Goal: Information Seeking & Learning: Find specific fact

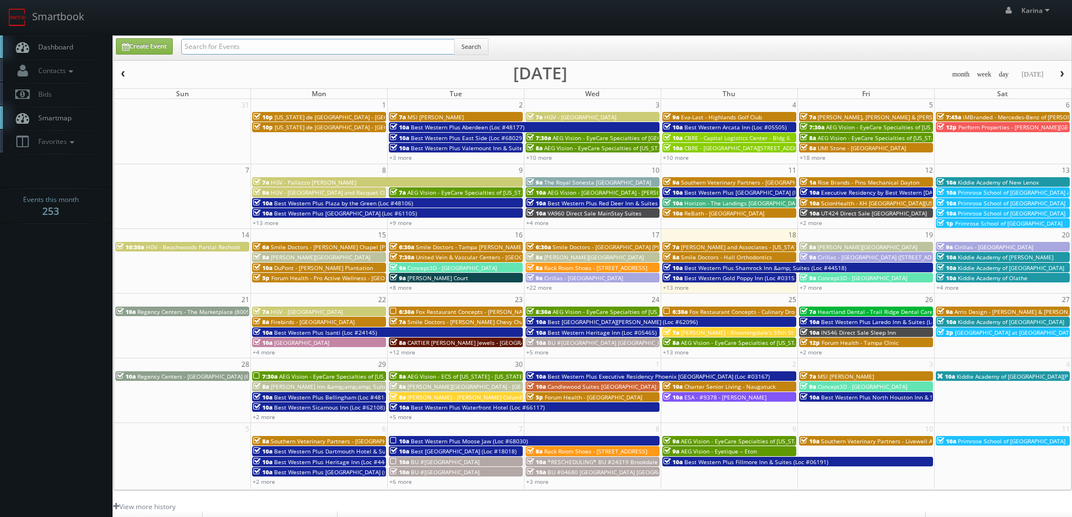
click at [242, 45] on input "text" at bounding box center [318, 47] width 274 height 16
type input "[PERSON_NAME]"
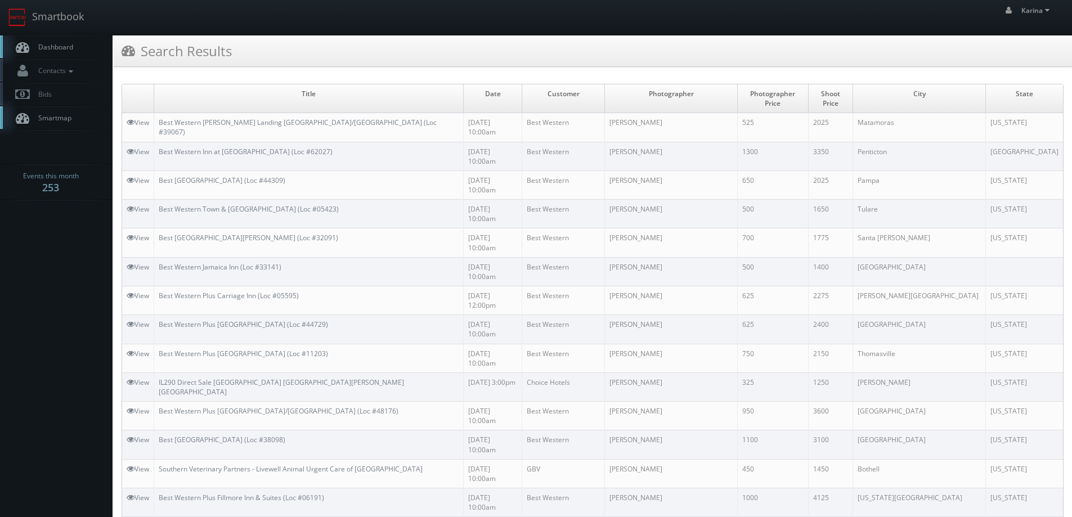
click at [53, 47] on span "Dashboard" at bounding box center [53, 47] width 41 height 10
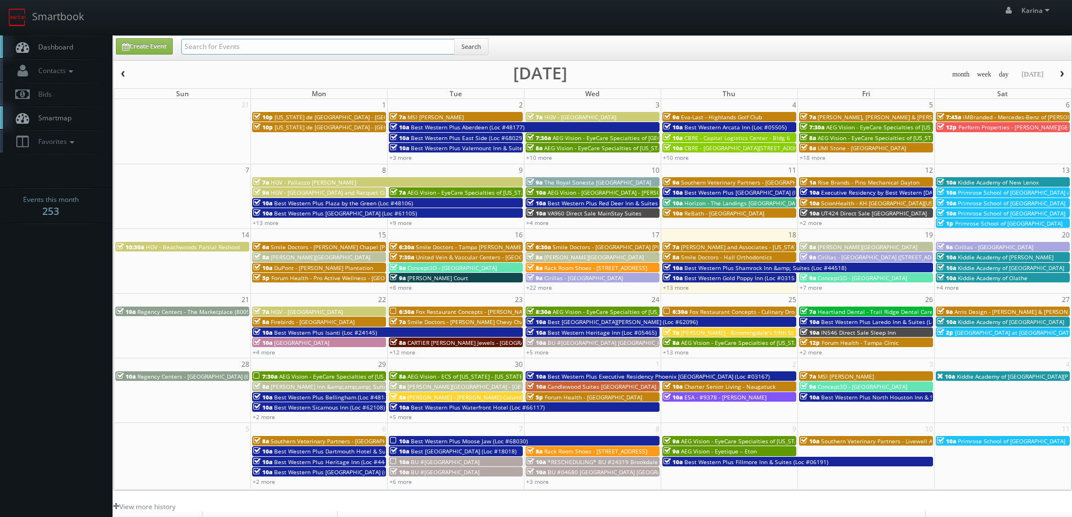
click at [217, 46] on input "text" at bounding box center [318, 47] width 274 height 16
click at [673, 288] on link "+13 more" at bounding box center [676, 288] width 26 height 8
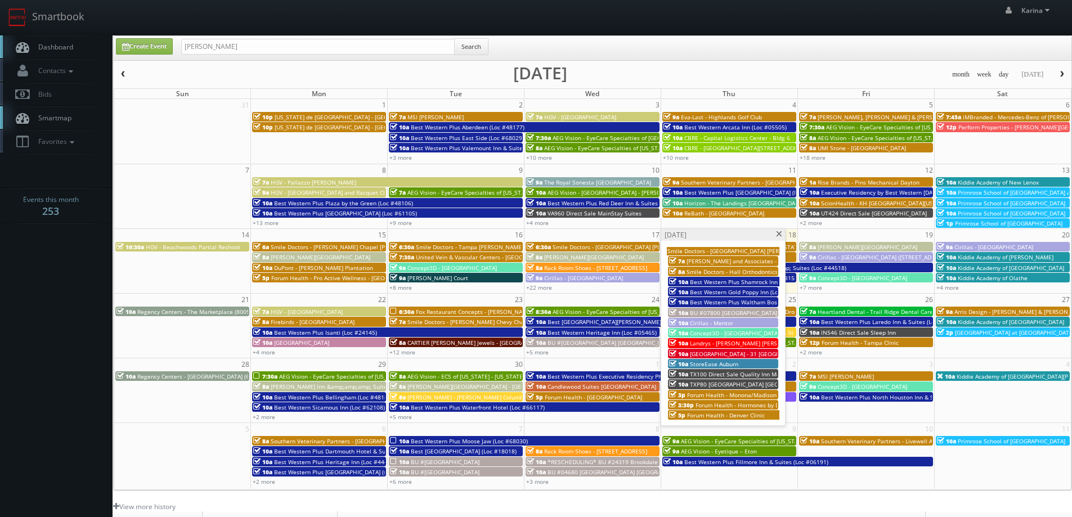
click at [727, 336] on span "Concept3D - [GEOGRAPHIC_DATA][PERSON_NAME][US_STATE]" at bounding box center [772, 333] width 164 height 8
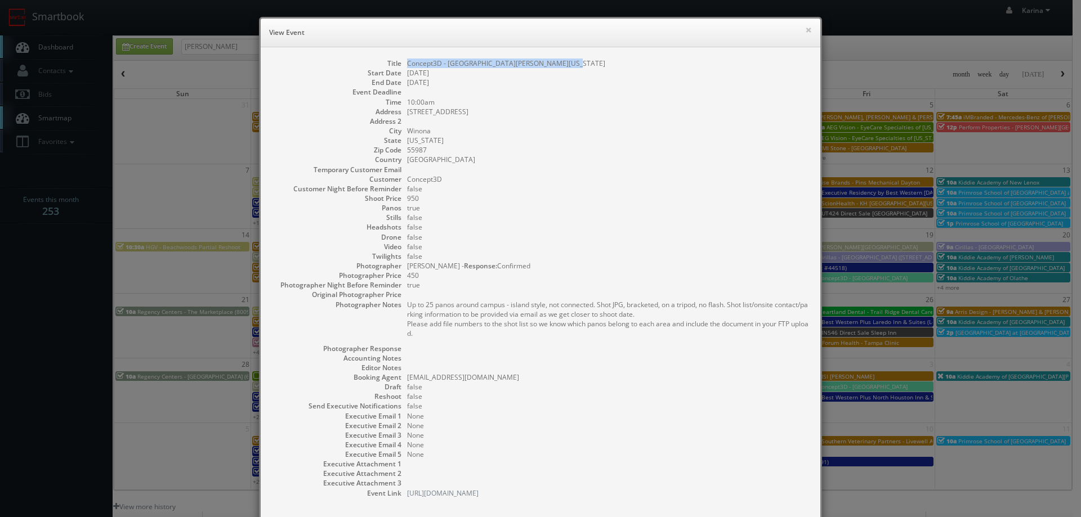
drag, startPoint x: 559, startPoint y: 62, endPoint x: 400, endPoint y: 65, distance: 159.4
click at [400, 65] on dl "Title Concept3D - Saint Mary University of Minnesota Start Date 09/18/2025 End …" at bounding box center [540, 279] width 537 height 440
copy dd "Concept3D - [GEOGRAPHIC_DATA][PERSON_NAME][US_STATE]"
click at [703, 96] on dd at bounding box center [608, 92] width 402 height 10
click at [805, 30] on button "×" at bounding box center [808, 30] width 7 height 8
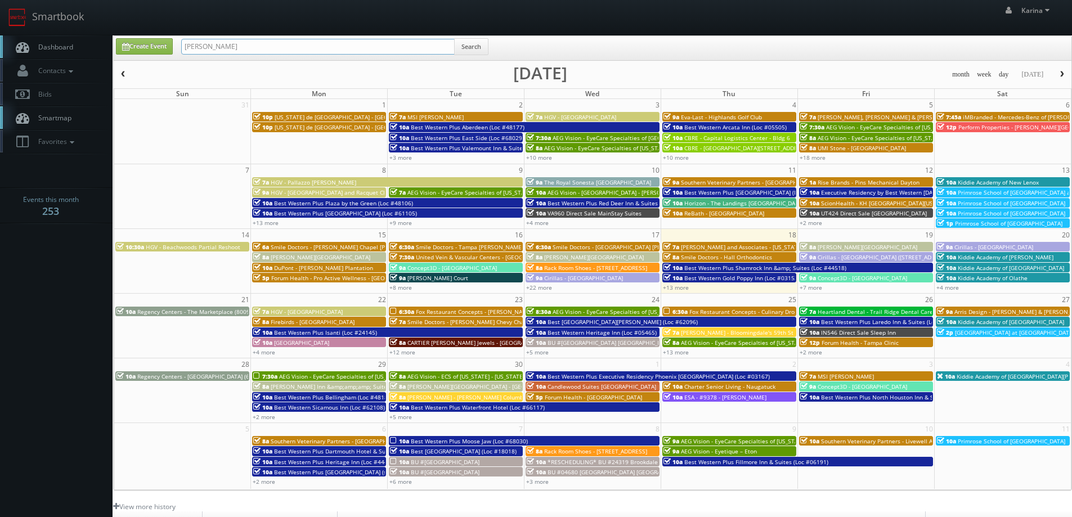
click at [244, 51] on input "tim" at bounding box center [318, 47] width 274 height 16
type input "in099"
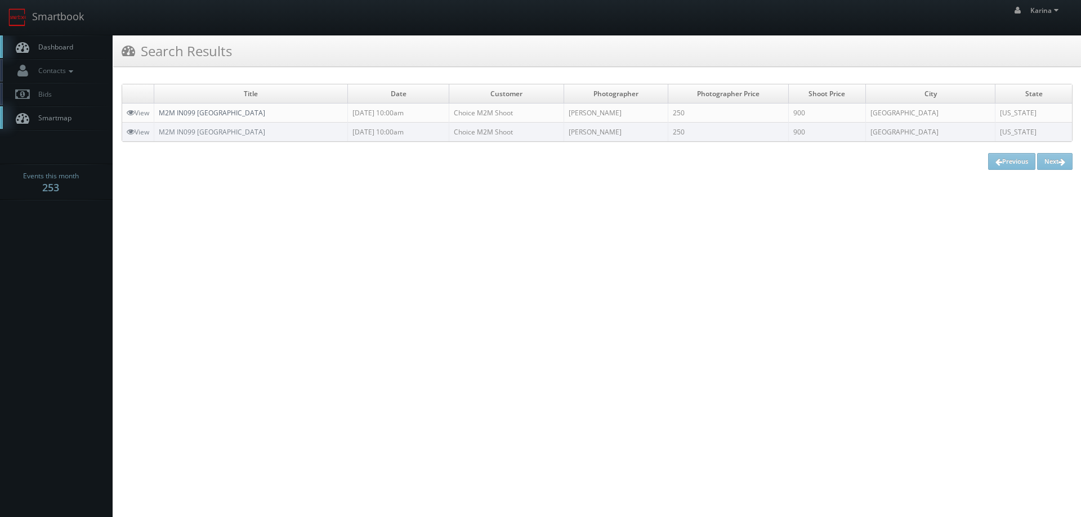
click at [209, 113] on link "M2M IN099 Comfort Inn East" at bounding box center [212, 113] width 106 height 10
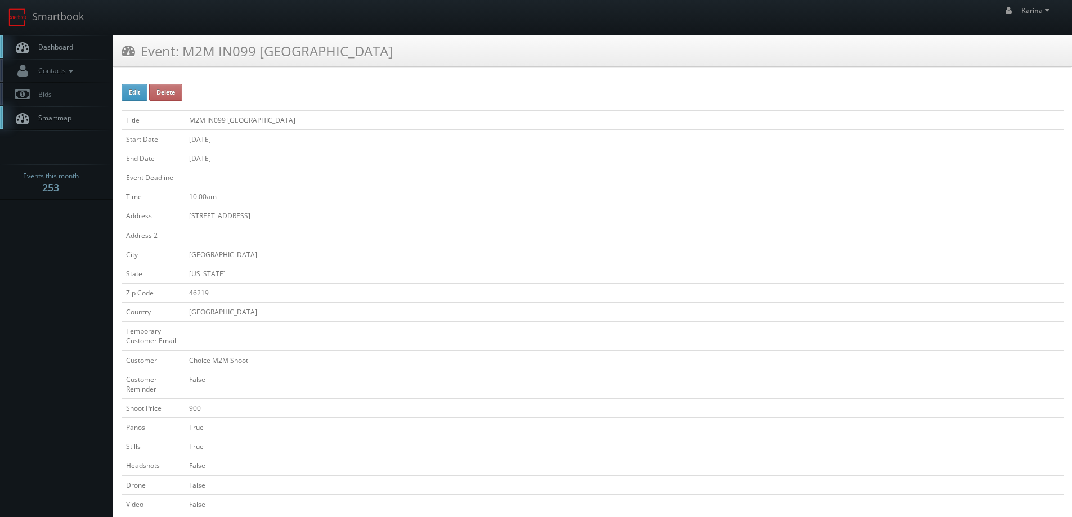
click at [69, 45] on span "Dashboard" at bounding box center [53, 47] width 41 height 10
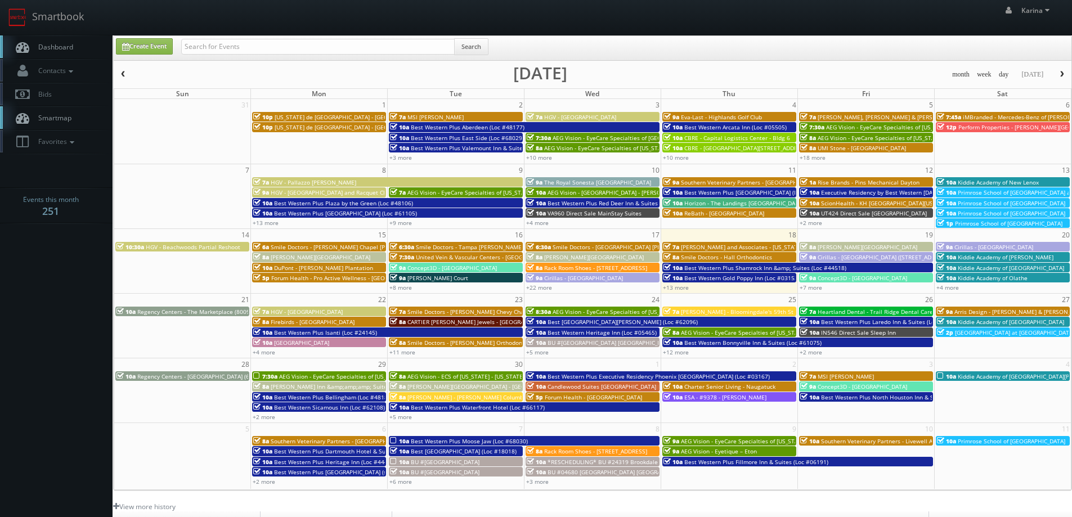
click at [55, 48] on span "Dashboard" at bounding box center [53, 47] width 41 height 10
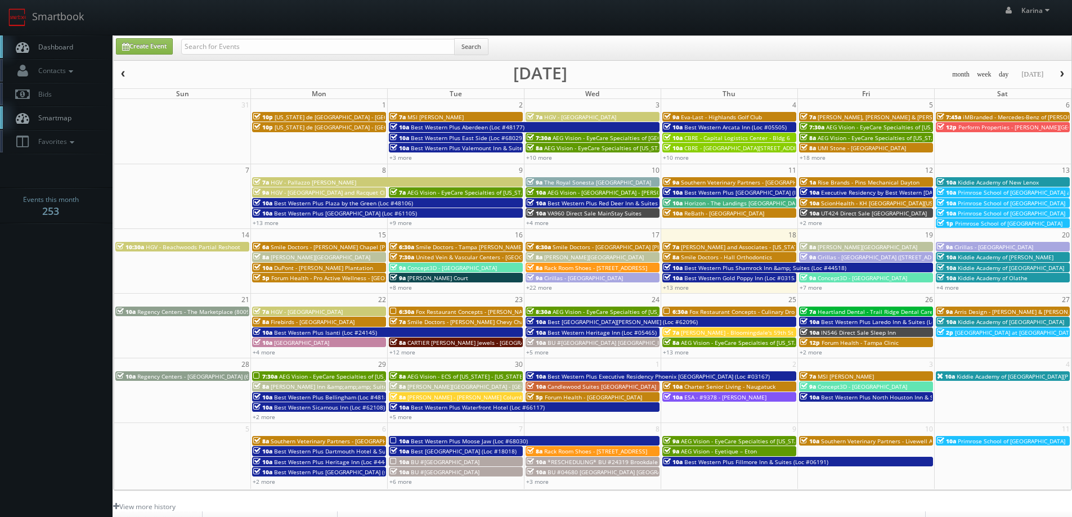
click at [87, 391] on body "Smartbook Toggle Side Navigation Toggle Top Navigation [PERSON_NAME] [PERSON_NA…" at bounding box center [536, 361] width 1072 height 722
click at [70, 44] on span "Dashboard" at bounding box center [53, 47] width 41 height 10
click at [681, 290] on link "+13 more" at bounding box center [676, 288] width 26 height 8
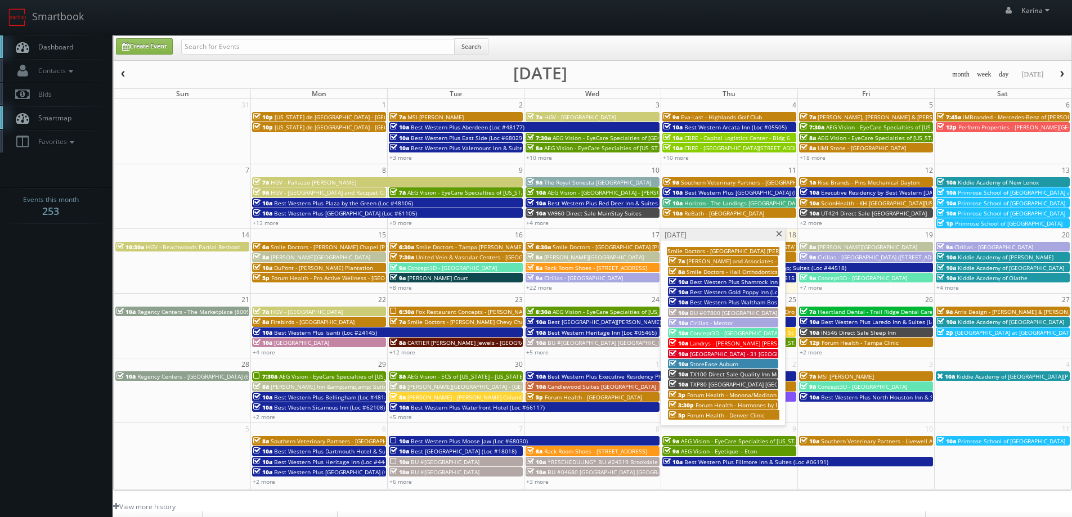
click at [778, 234] on span at bounding box center [779, 234] width 7 height 6
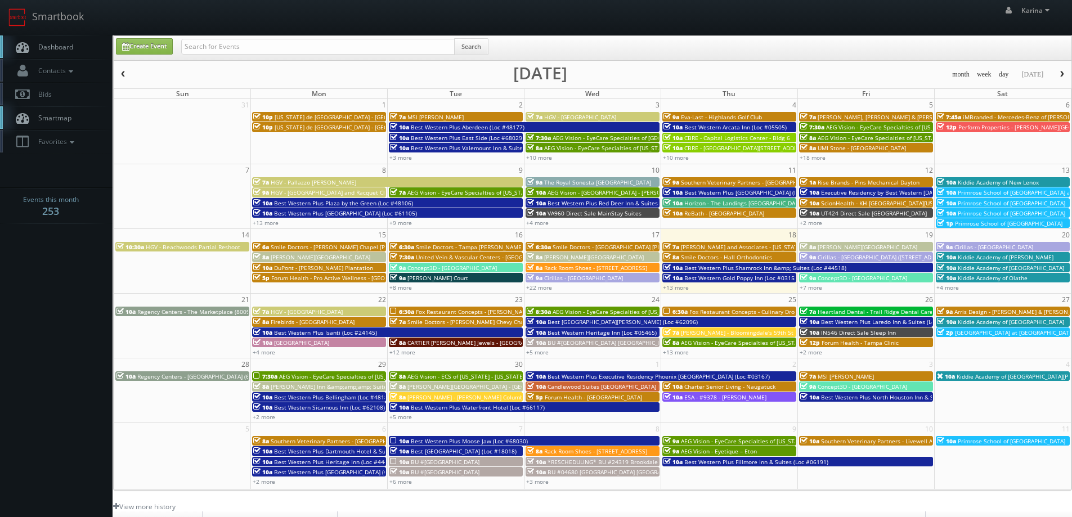
click at [42, 48] on span "Dashboard" at bounding box center [53, 47] width 41 height 10
click at [42, 50] on span "Dashboard" at bounding box center [53, 47] width 41 height 10
click at [406, 414] on link "+5 more" at bounding box center [401, 417] width 23 height 8
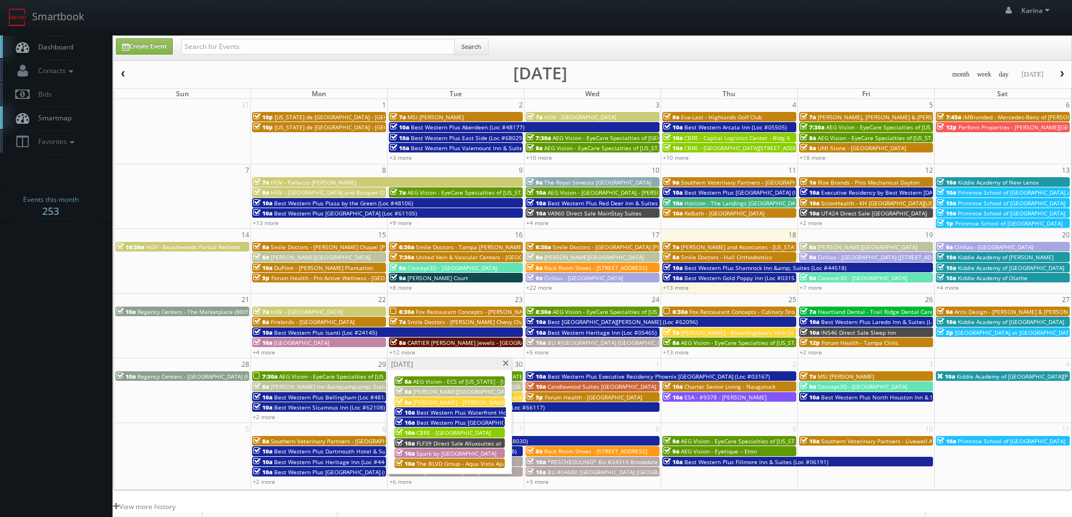
click at [445, 443] on span "FLF39 Direct Sale Alluxsuites at 1876, Ascend Hotel Collection" at bounding box center [501, 444] width 168 height 8
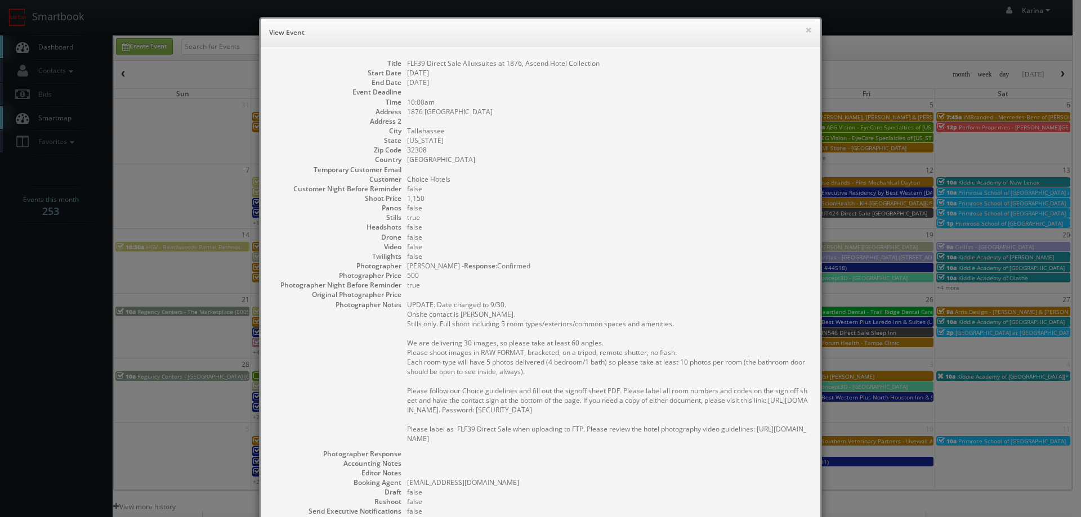
drag, startPoint x: 542, startPoint y: 308, endPoint x: 734, endPoint y: 169, distance: 236.6
click at [691, 206] on dl "Title FLF39 Direct Sale Alluxsuites at 1876, Ascend Hotel Collection Start Date…" at bounding box center [540, 331] width 537 height 545
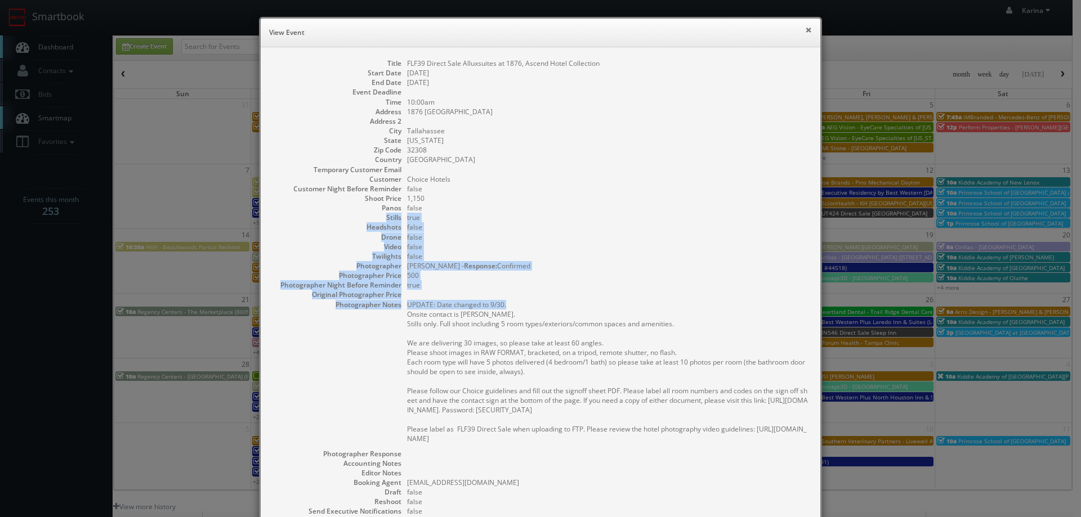
click at [805, 30] on button "×" at bounding box center [808, 30] width 7 height 8
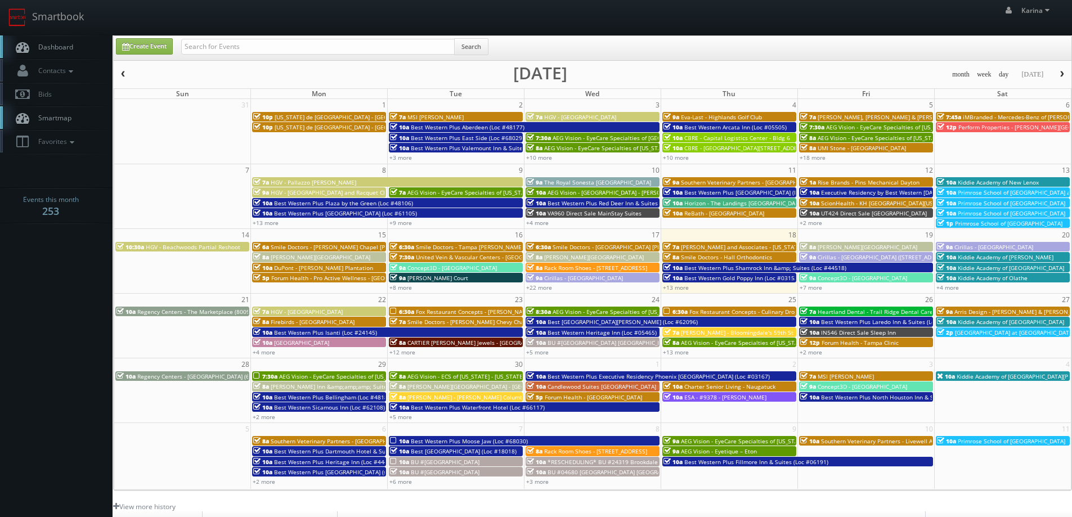
click at [86, 248] on body "Smartbook Toggle Side Navigation Toggle Top Navigation Karina Karina Profile Lo…" at bounding box center [536, 361] width 1072 height 722
click at [59, 48] on span "Dashboard" at bounding box center [53, 47] width 41 height 10
click at [52, 43] on span "Dashboard" at bounding box center [53, 47] width 41 height 10
